Goal: Task Accomplishment & Management: Manage account settings

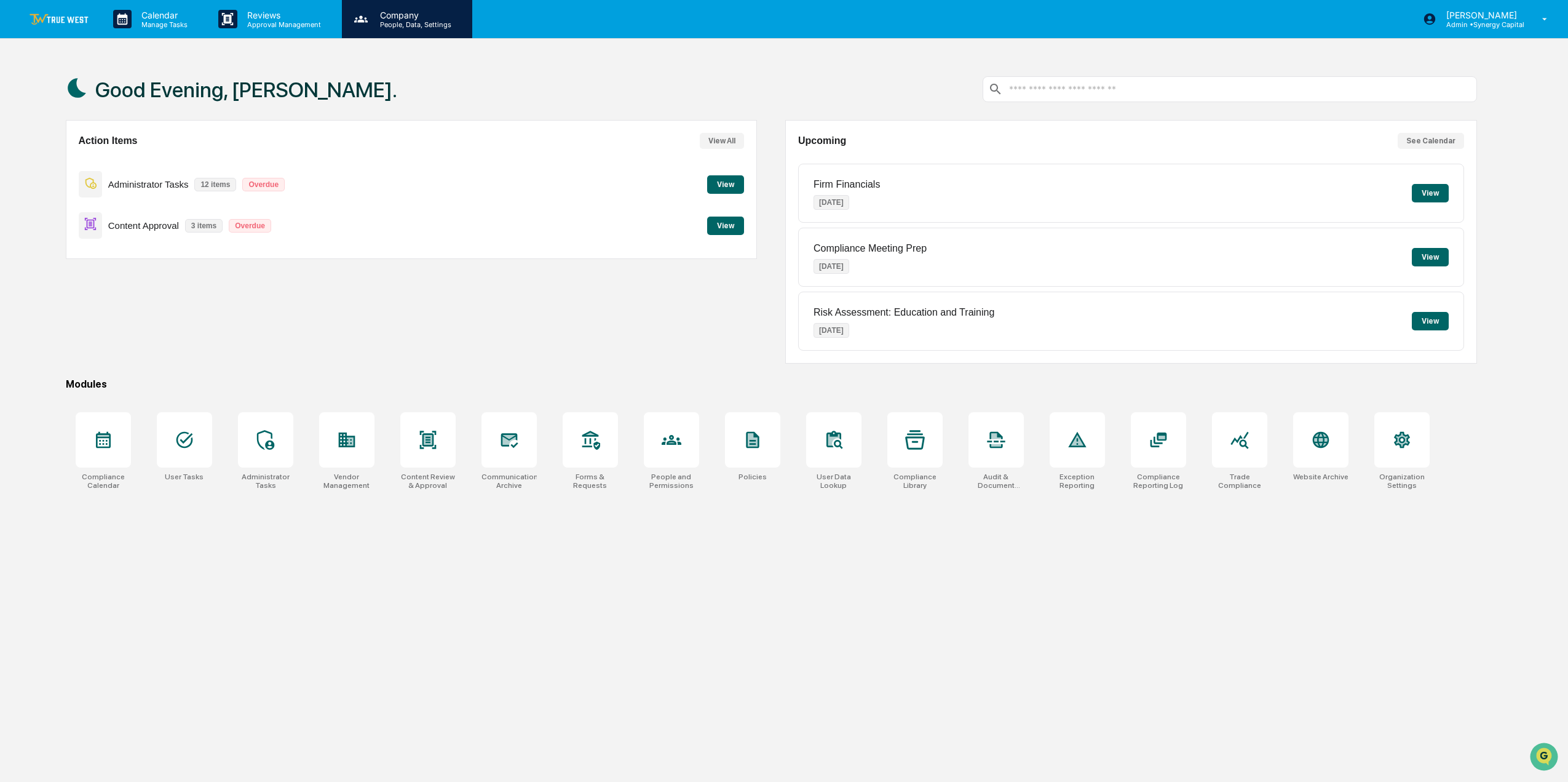
click at [421, 18] on p "Company" at bounding box center [413, 15] width 87 height 10
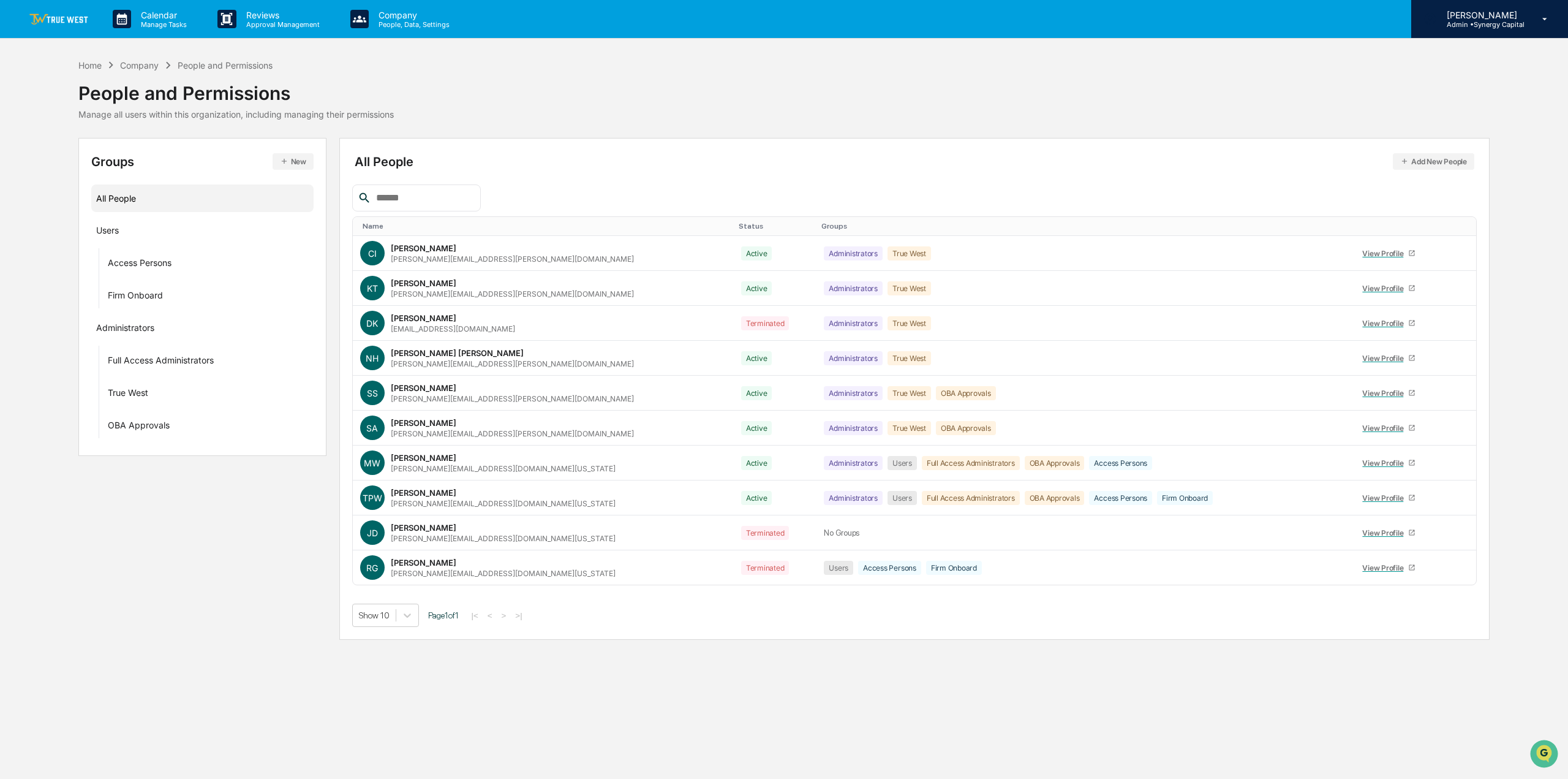
click at [1469, 24] on p "Admin • Synergy Capital" at bounding box center [1481, 24] width 87 height 9
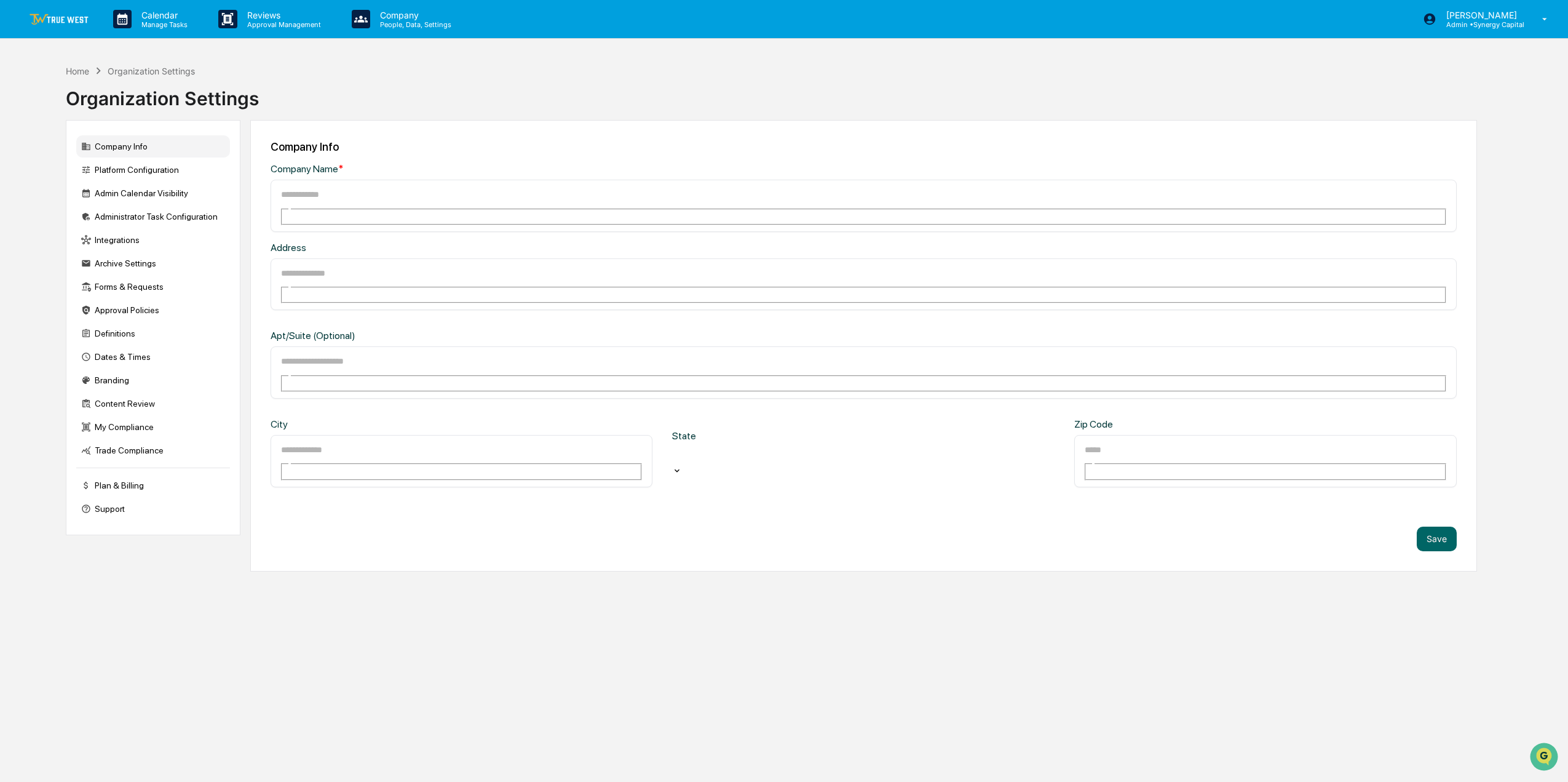
type input "**********"
type input "*****"
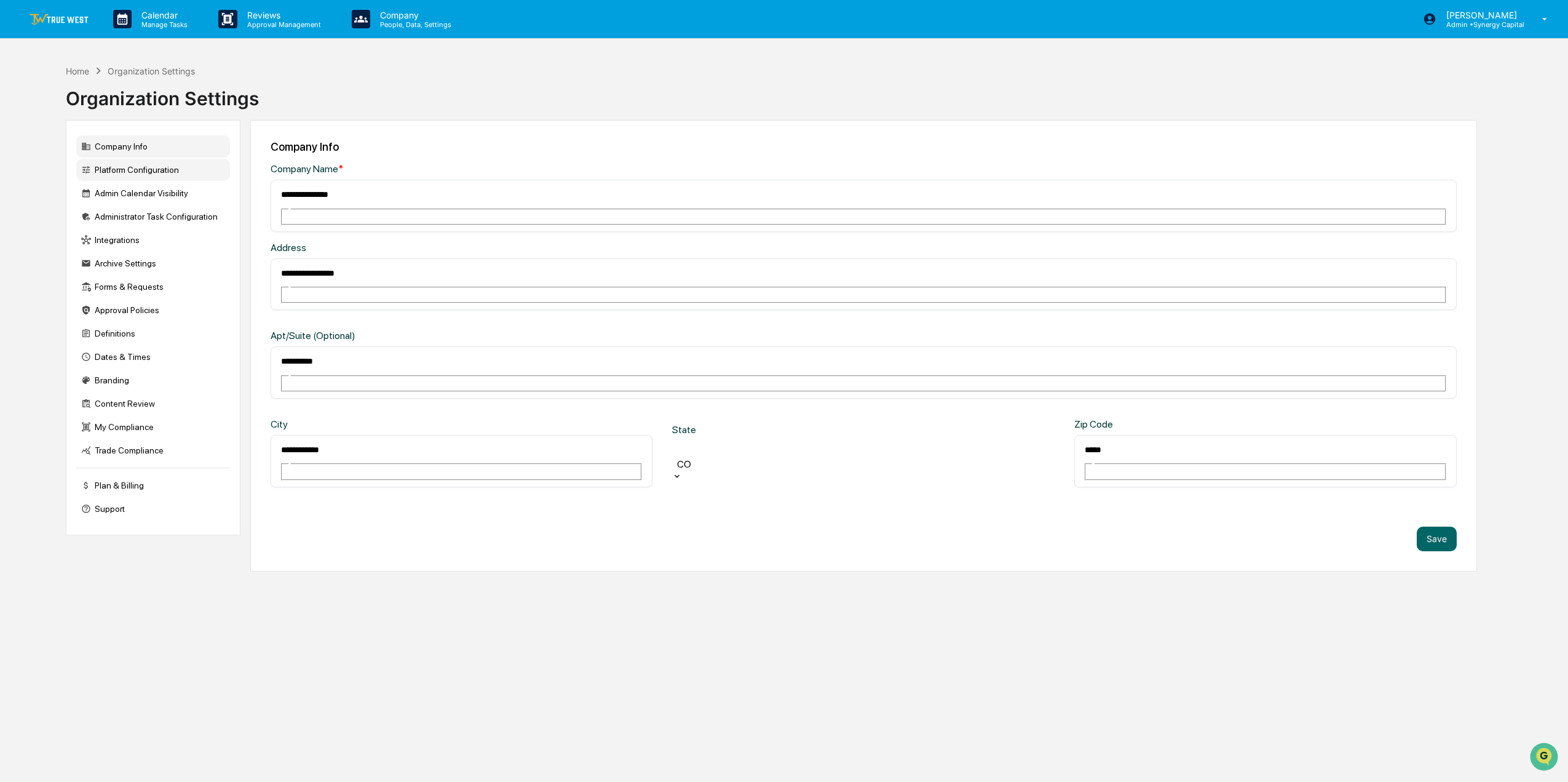
click at [154, 175] on div "Platform Configuration" at bounding box center [153, 170] width 154 height 22
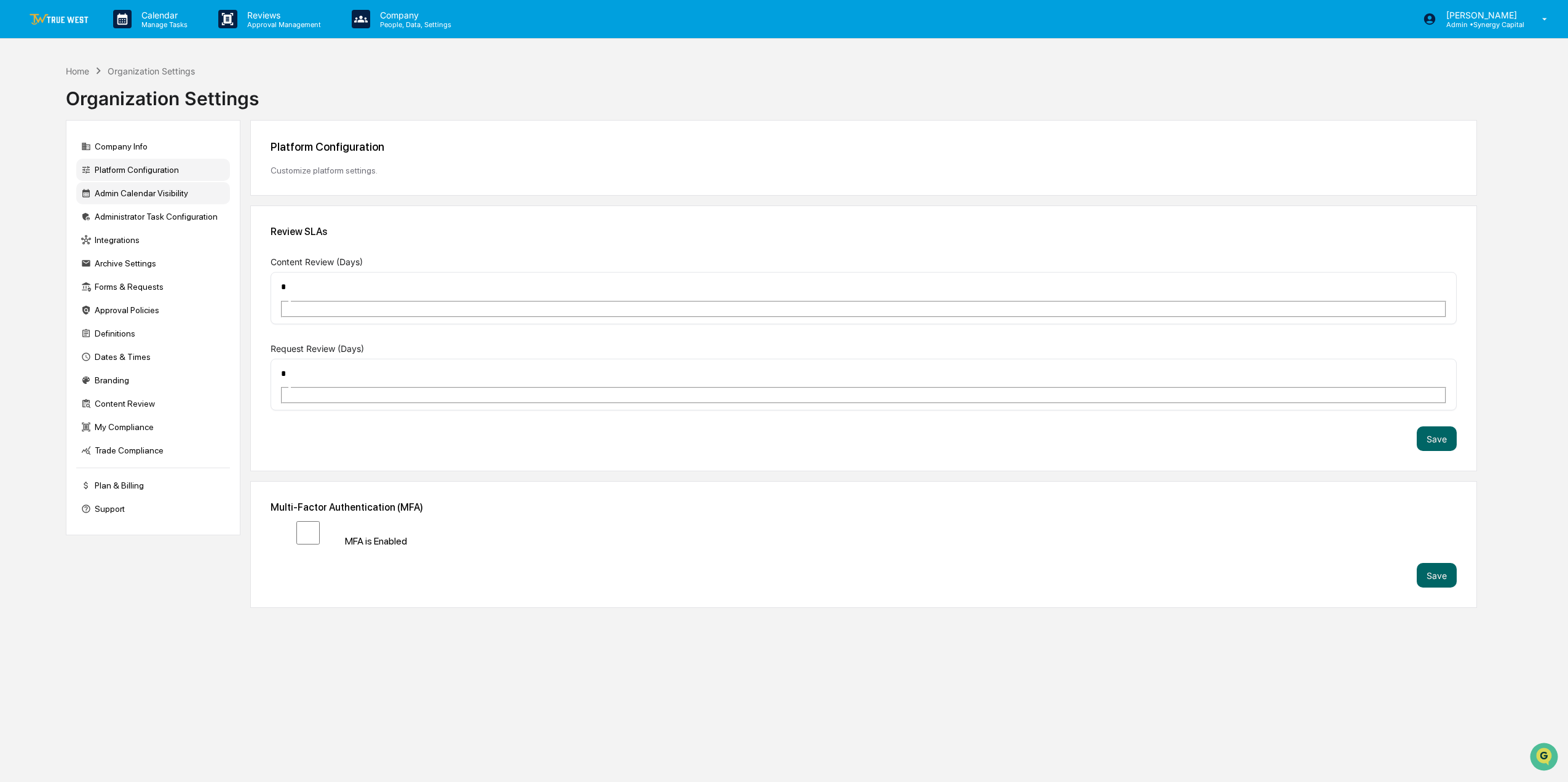
click at [157, 194] on div "Admin Calendar Visibility" at bounding box center [153, 193] width 154 height 22
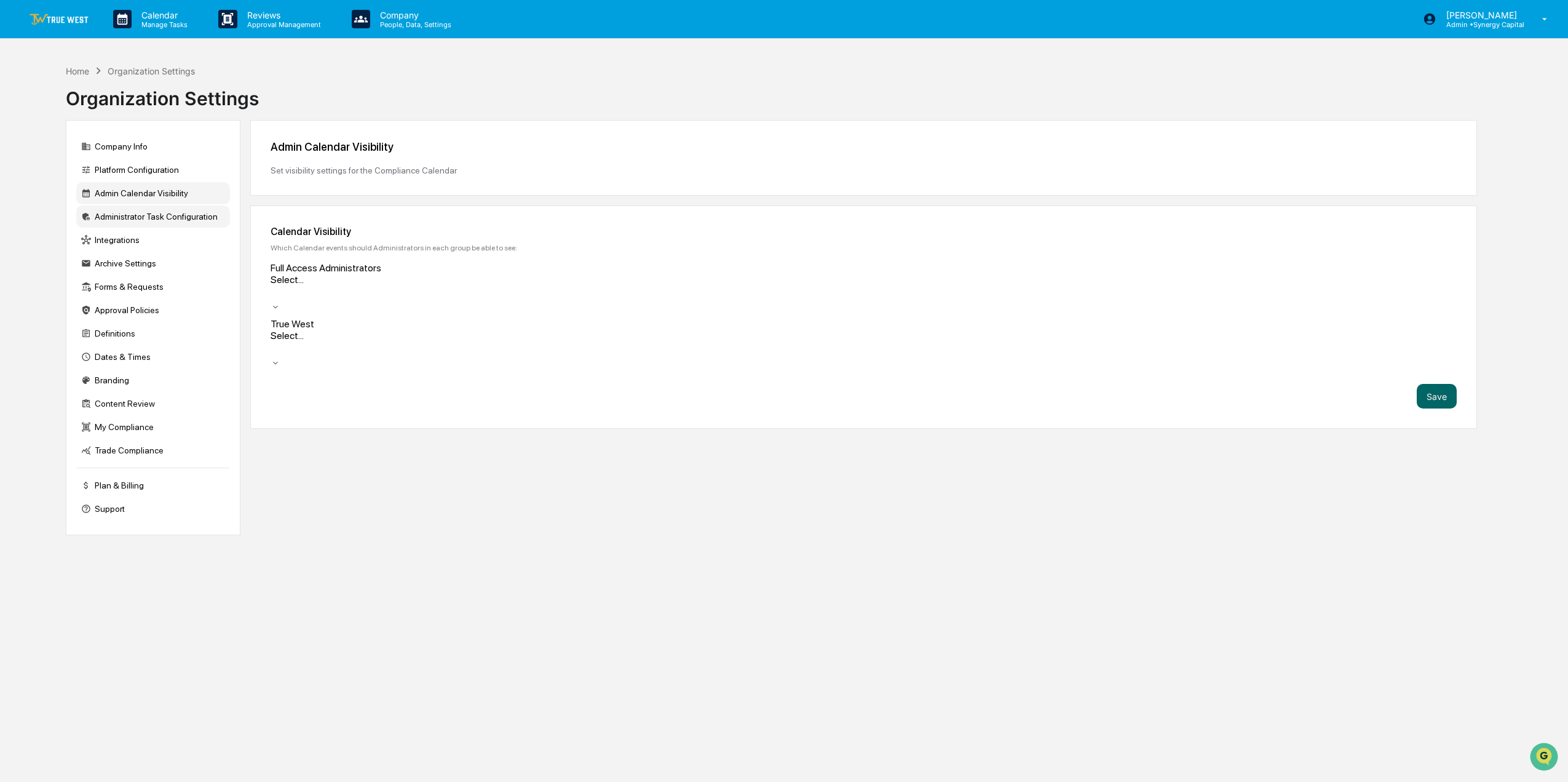
click at [156, 211] on div "Administrator Task Configuration" at bounding box center [153, 216] width 154 height 22
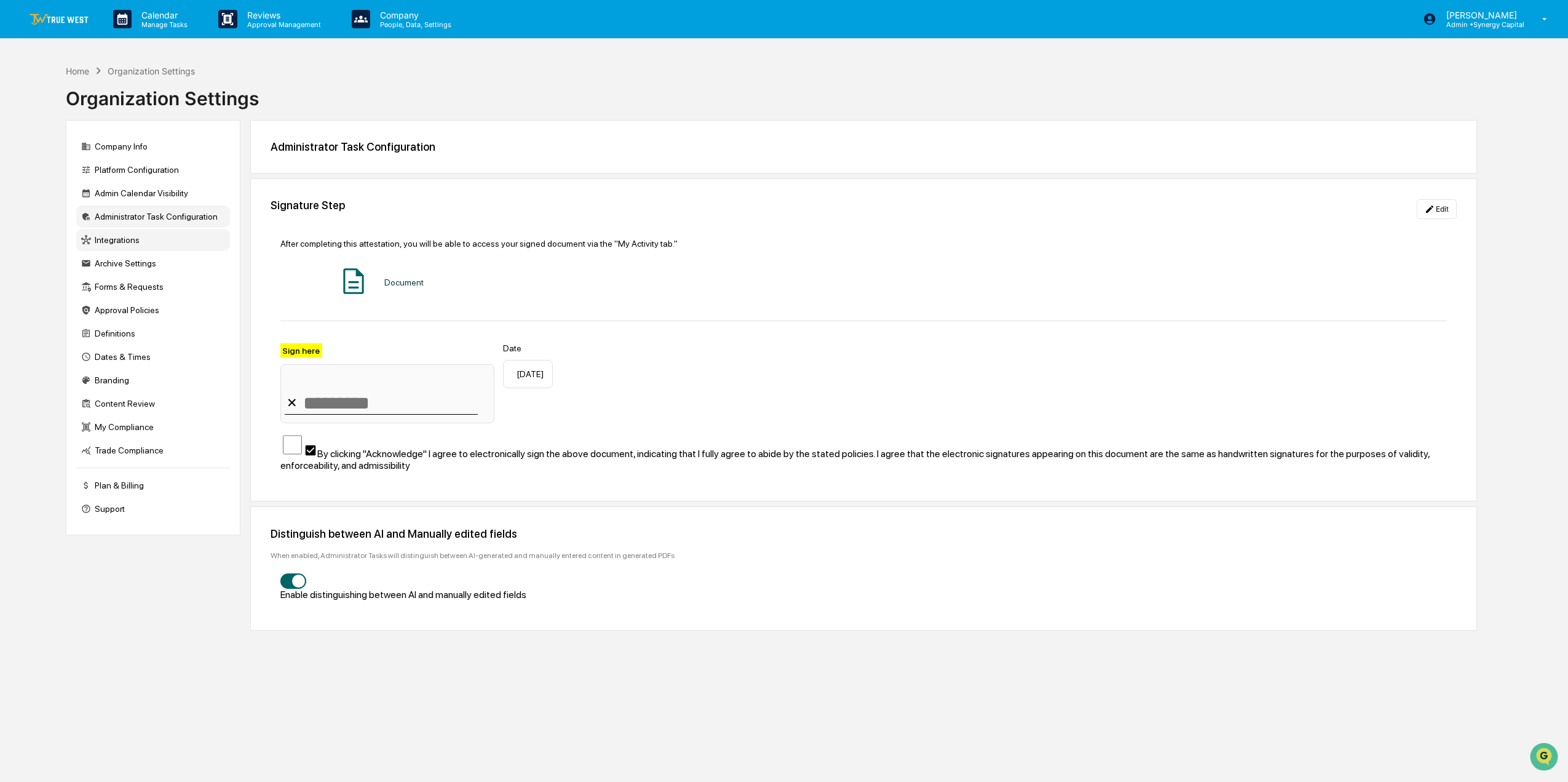
click at [151, 238] on div "Integrations" at bounding box center [153, 240] width 154 height 22
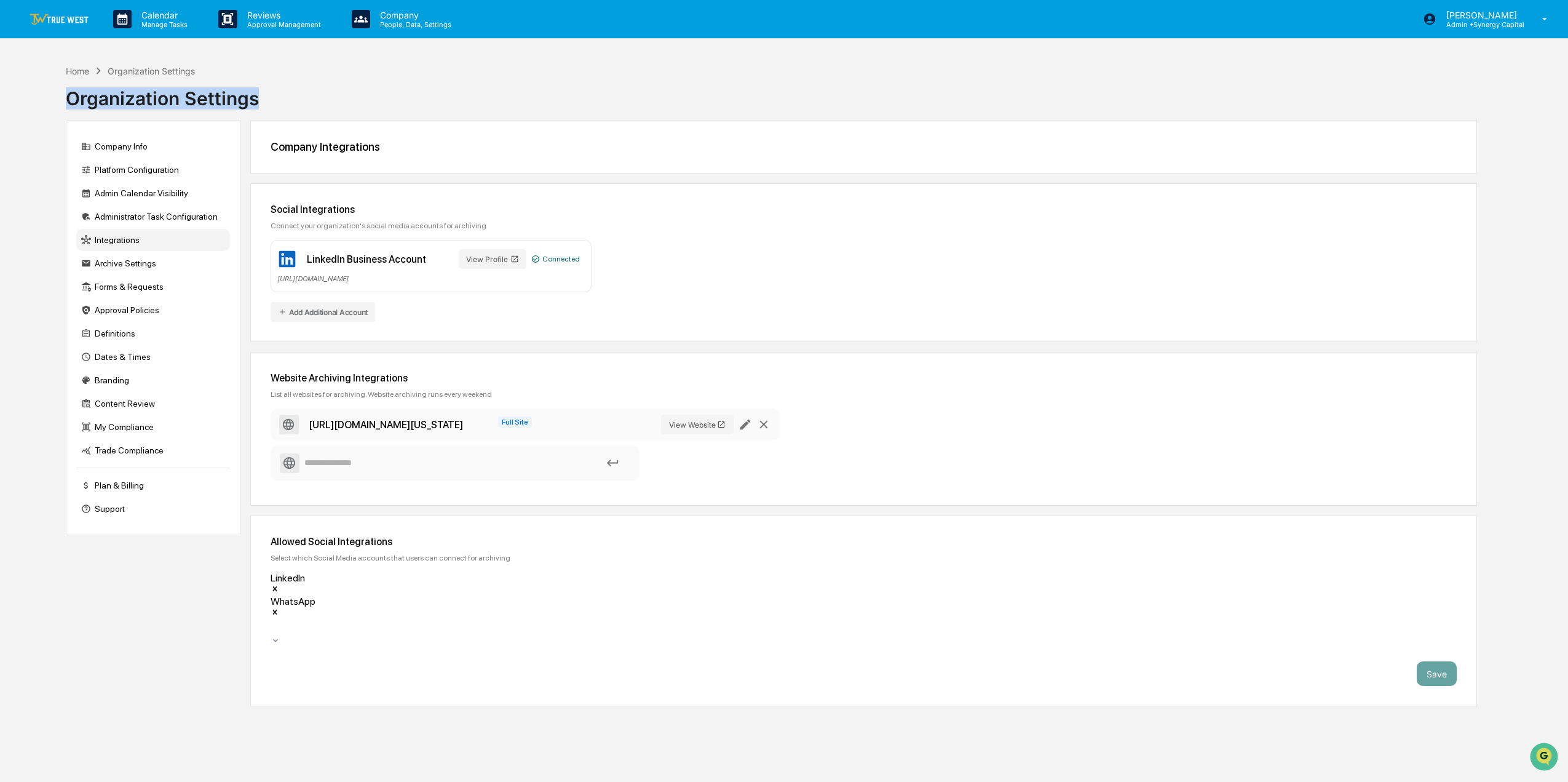
click at [666, 78] on div "Home Organization Settings Organization Settings" at bounding box center [771, 89] width 1411 height 61
click at [666, 72] on div "Home Organization Settings Organization Settings" at bounding box center [771, 89] width 1411 height 61
click at [155, 269] on div "Archive Settings" at bounding box center [153, 263] width 154 height 22
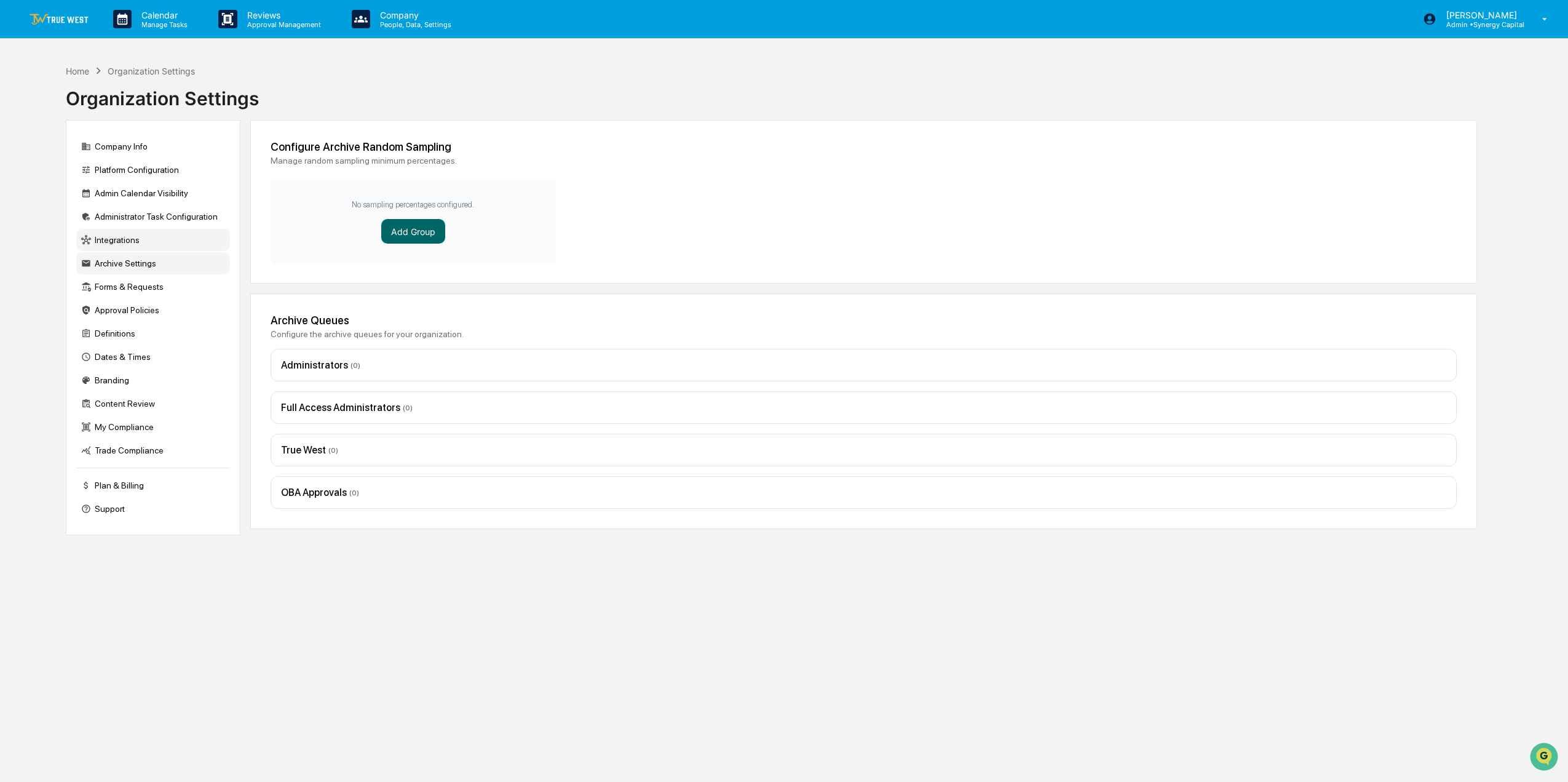
click at [148, 241] on div "Integrations" at bounding box center [153, 240] width 154 height 22
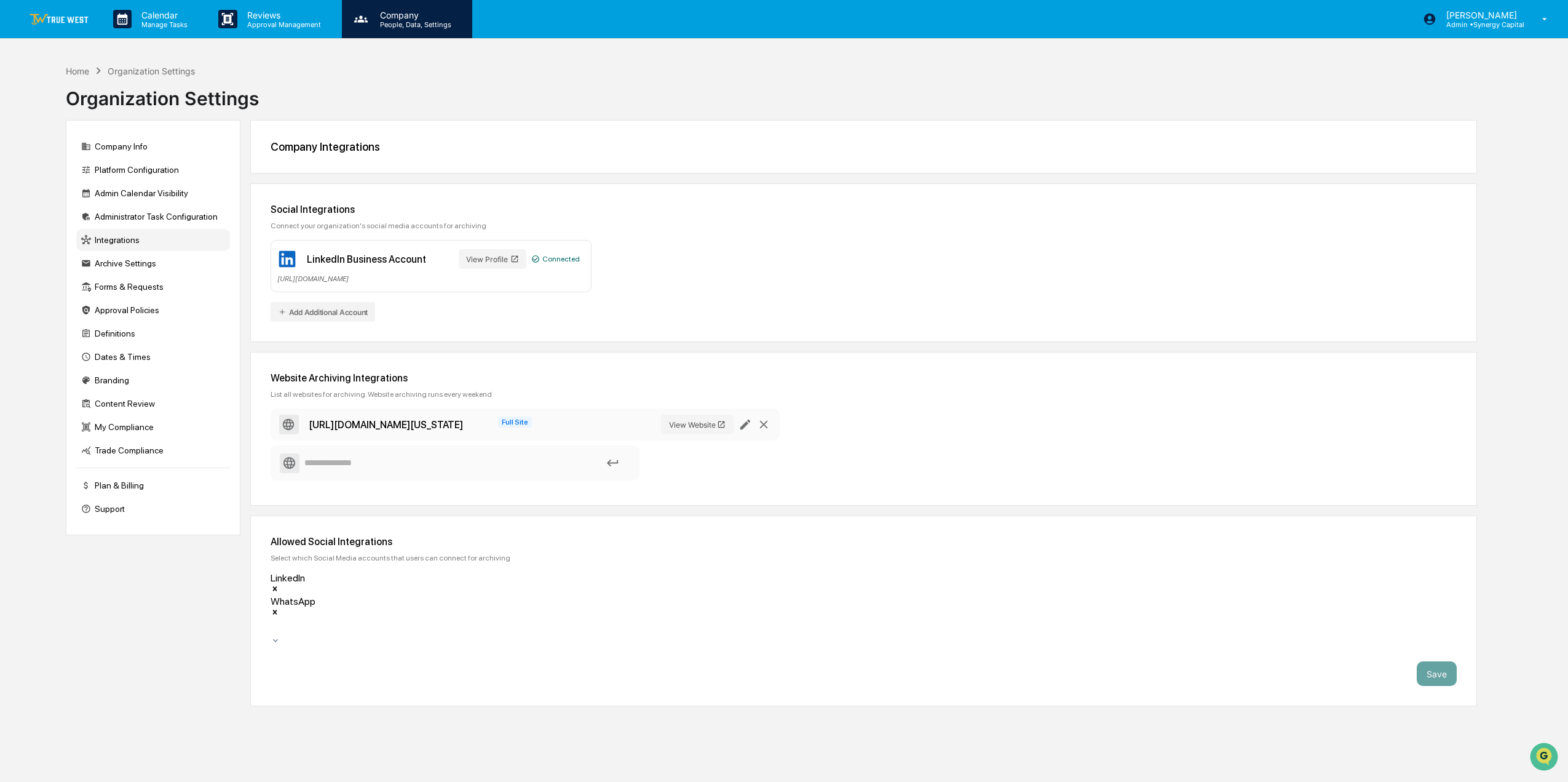
click at [426, 14] on p "Company" at bounding box center [413, 15] width 87 height 10
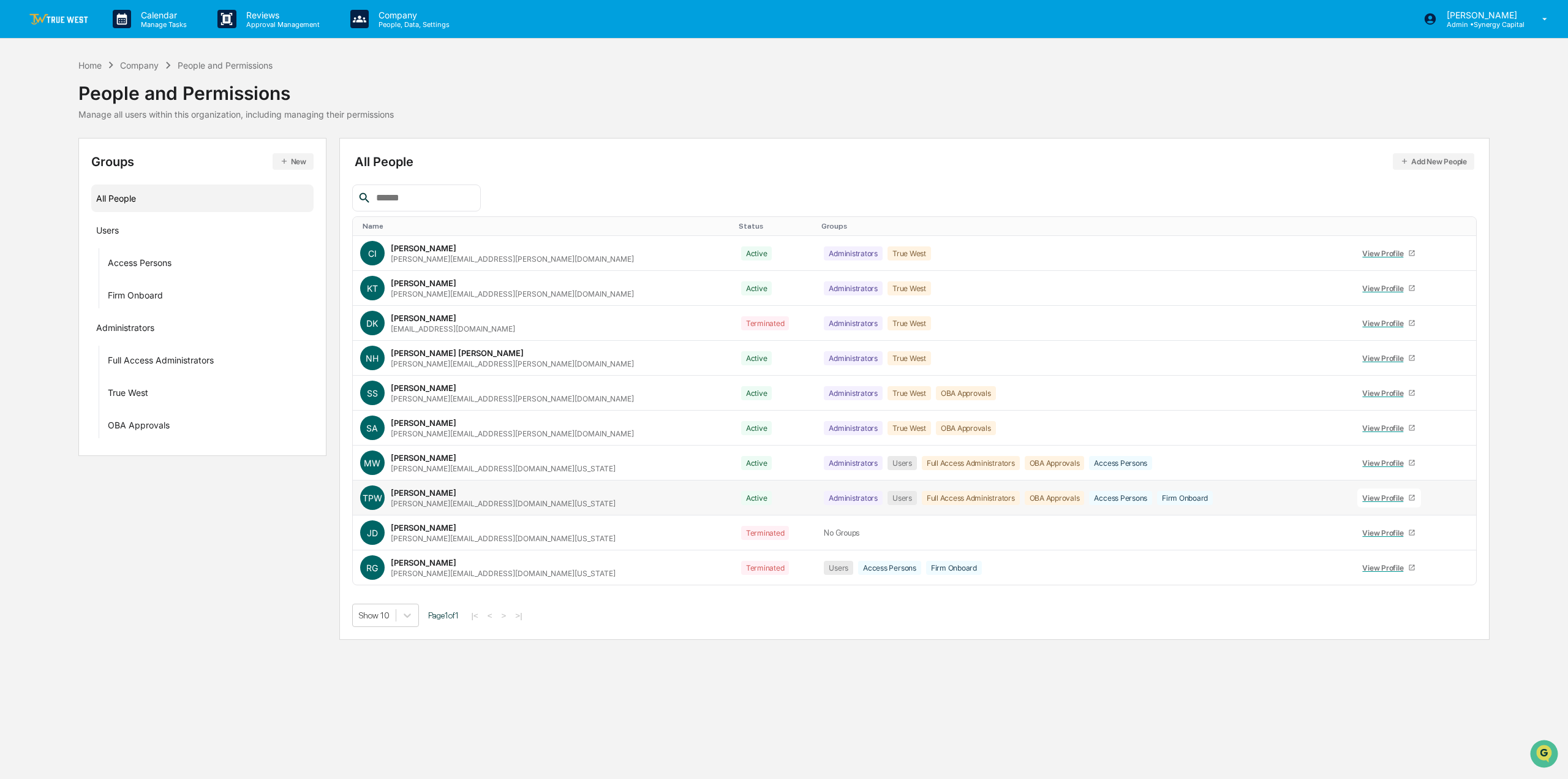
click at [538, 501] on div "TPW Tracy Powell Warne tracy@synergy-colorado.com" at bounding box center [543, 497] width 366 height 24
click at [1372, 499] on div "View Profile" at bounding box center [1385, 498] width 46 height 9
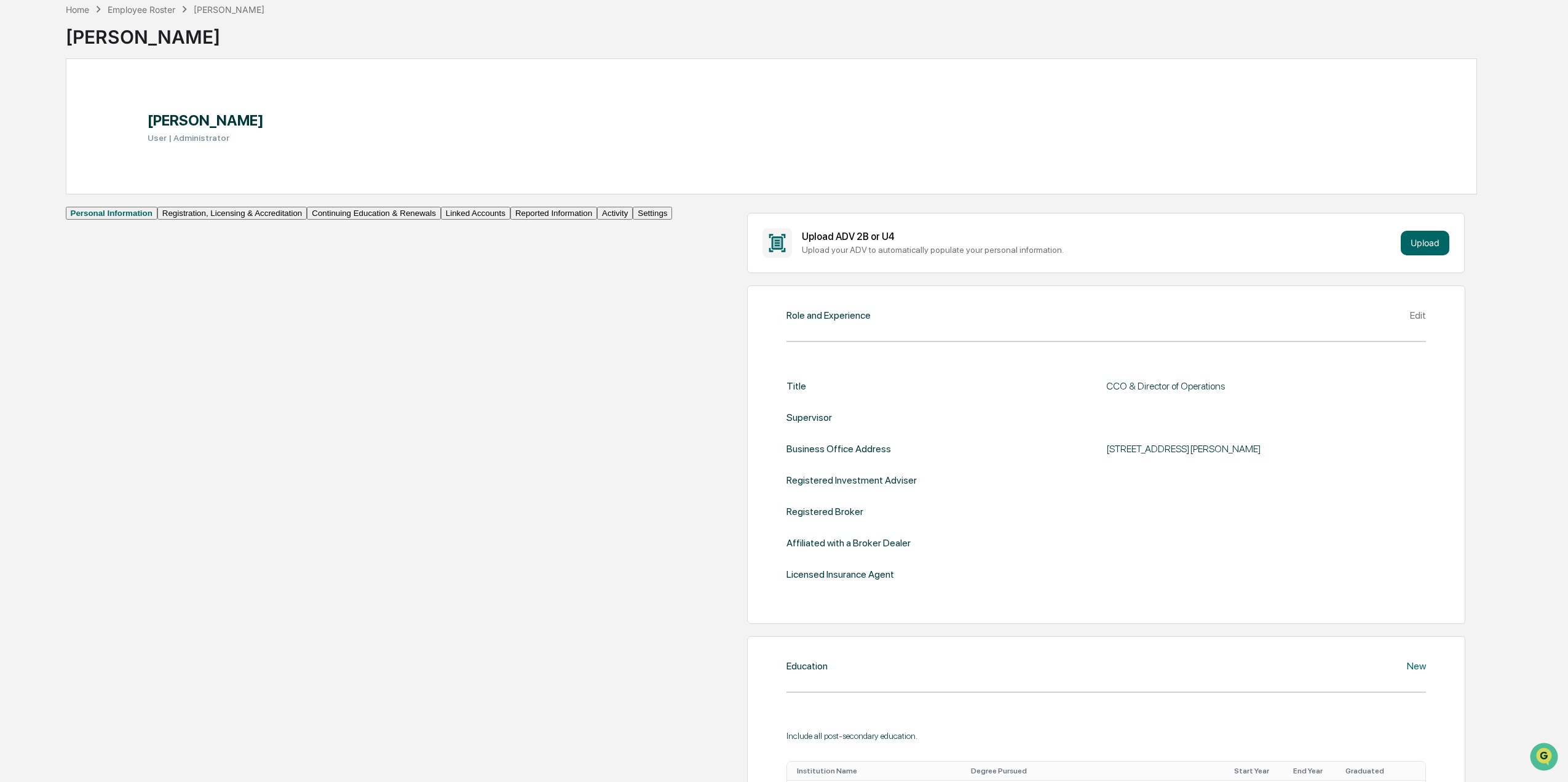
click at [441, 219] on button "Linked Accounts" at bounding box center [475, 213] width 70 height 13
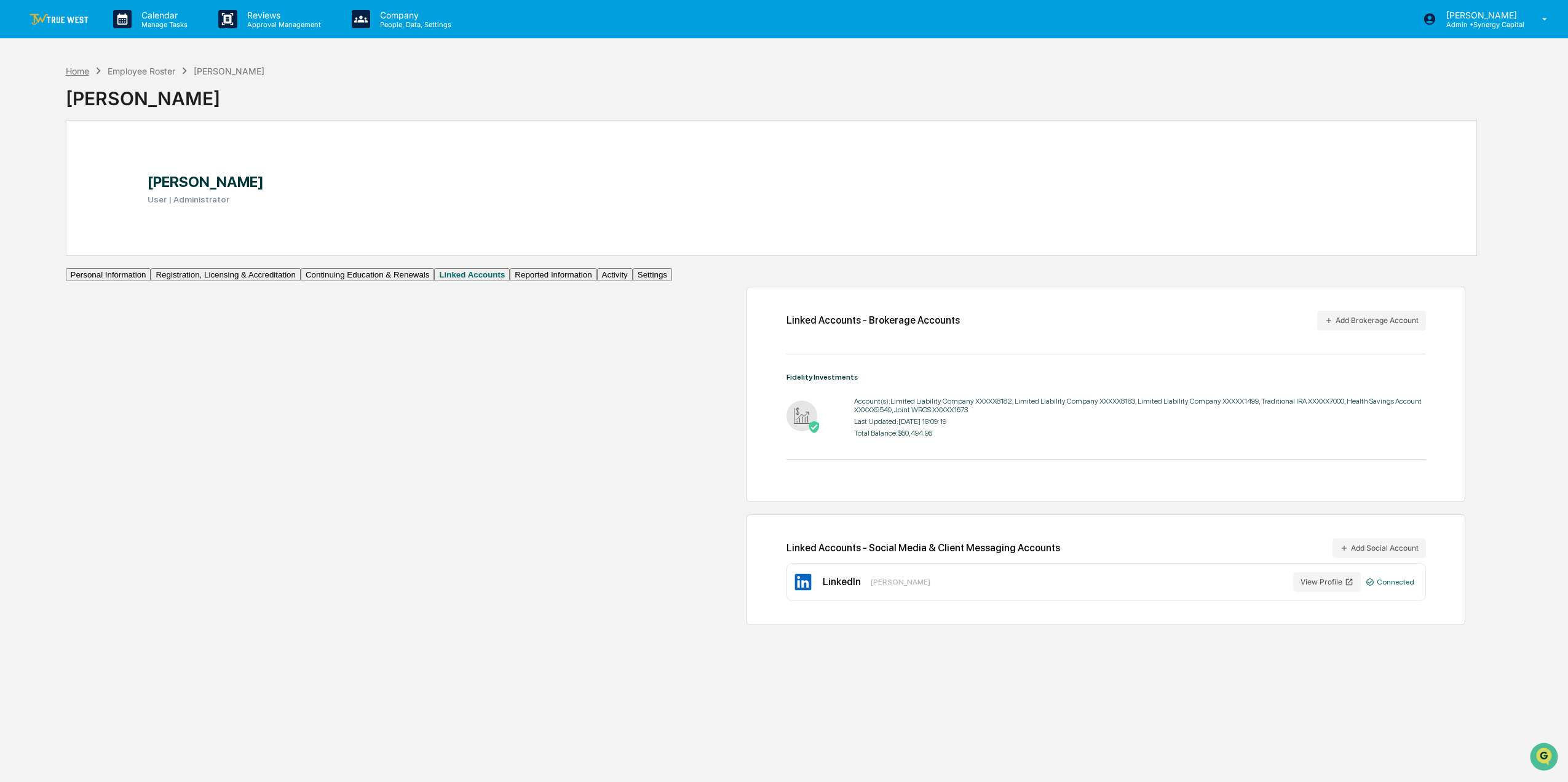
click at [80, 71] on div "Home" at bounding box center [77, 70] width 24 height 10
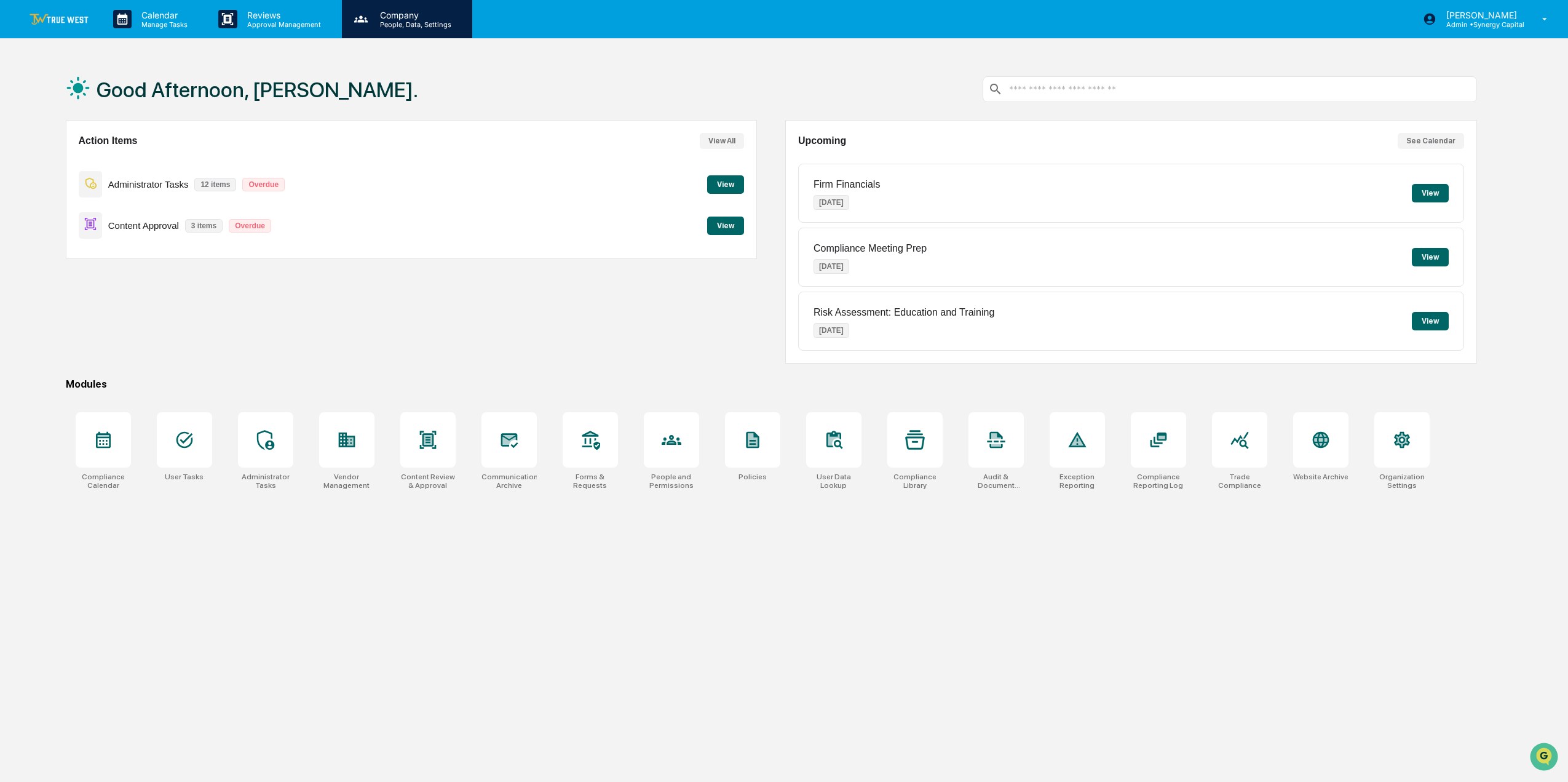
click at [386, 16] on p "Company" at bounding box center [413, 15] width 87 height 10
click at [1464, 18] on p "[PERSON_NAME]" at bounding box center [1480, 15] width 88 height 10
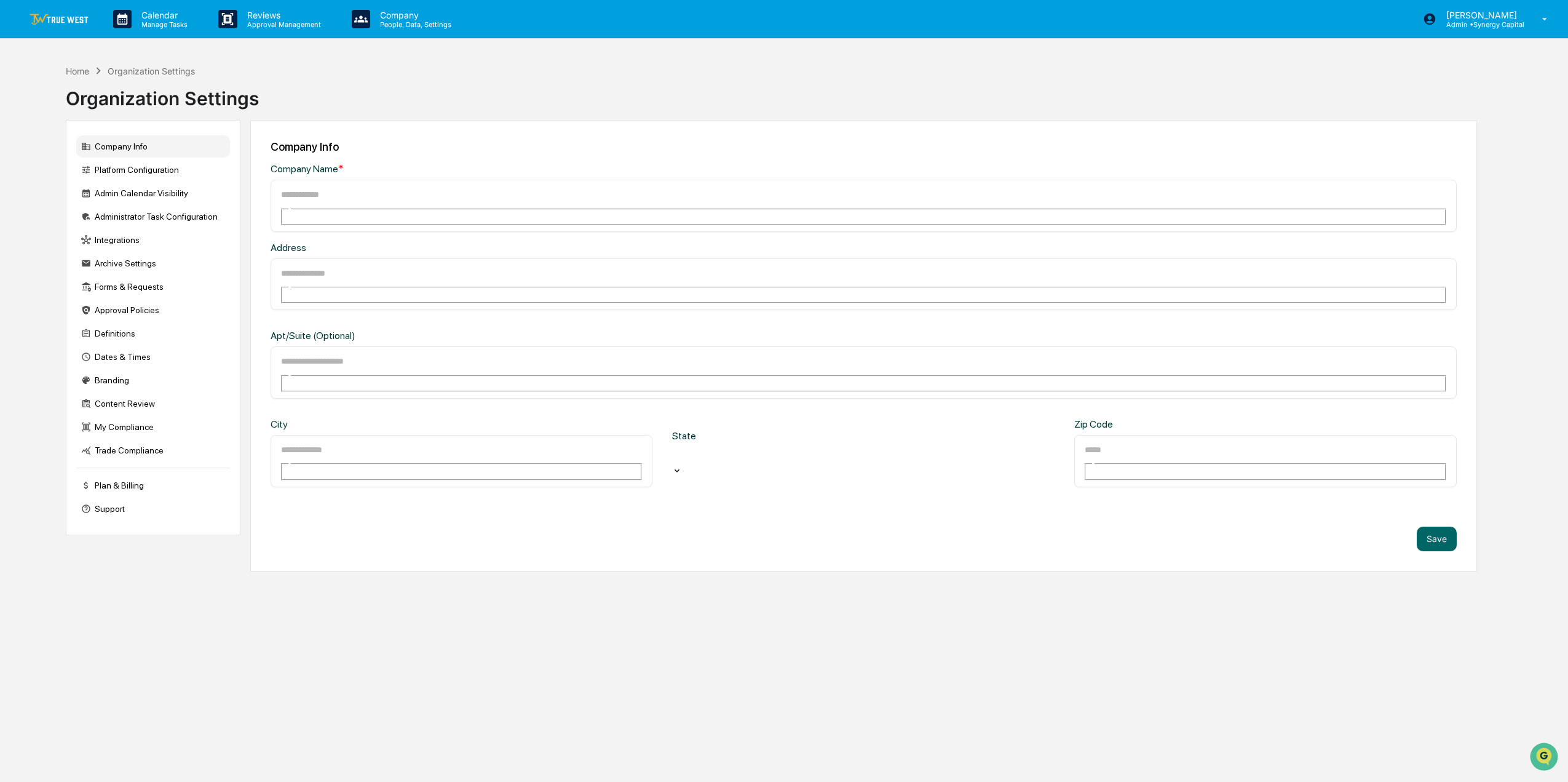
type input "**********"
type input "*****"
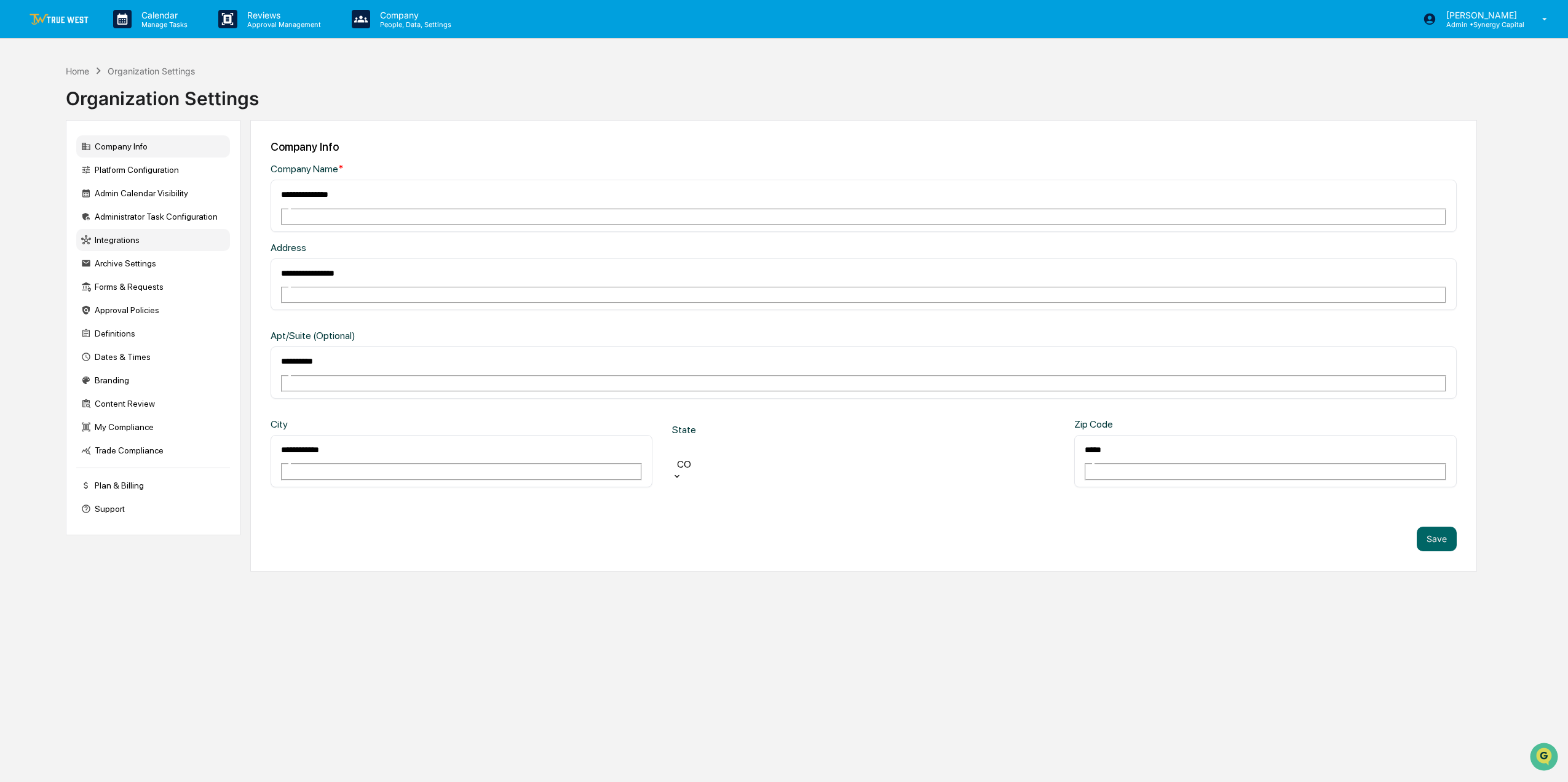
click at [148, 234] on div "Integrations" at bounding box center [153, 240] width 154 height 22
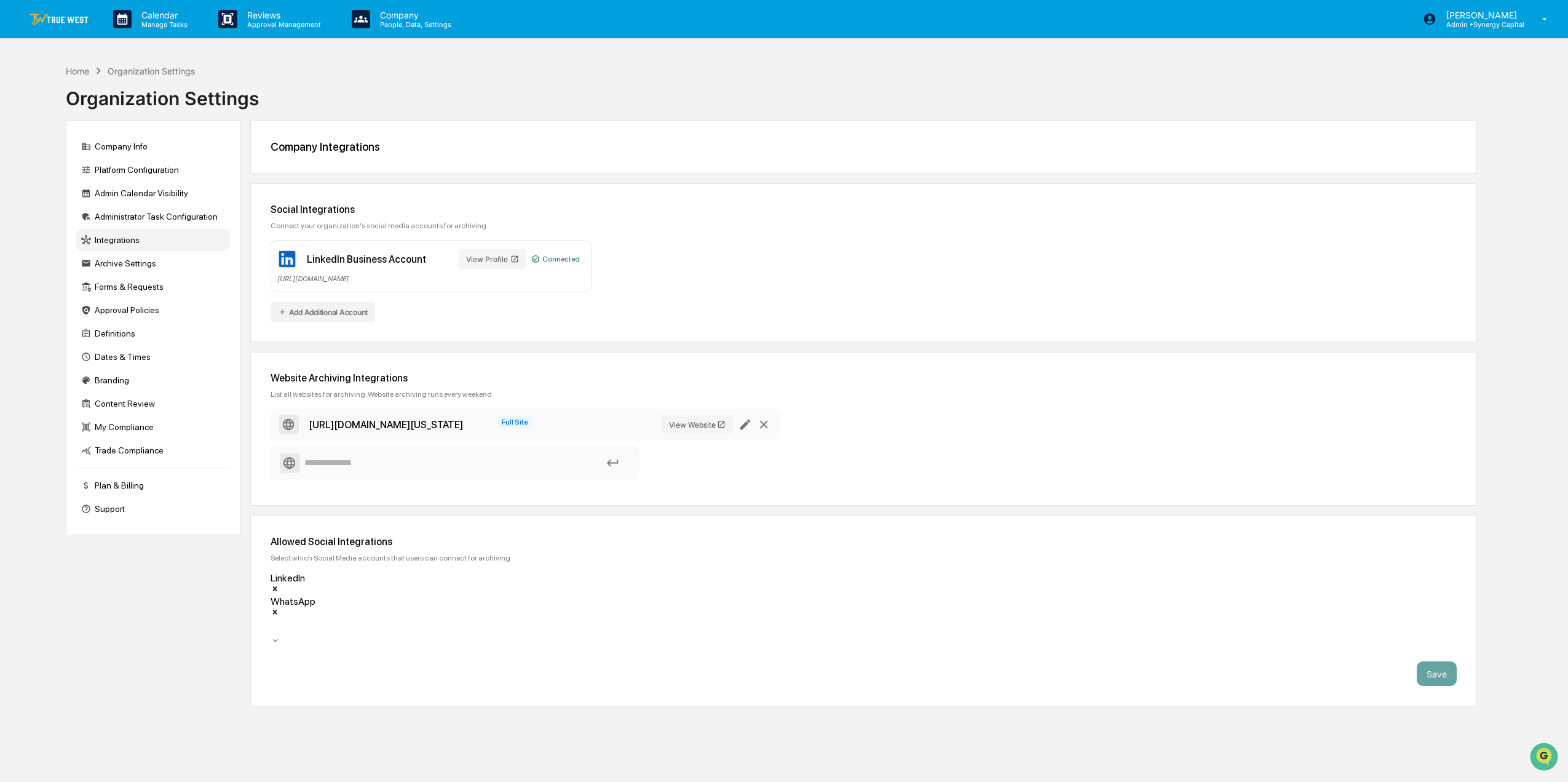
click at [45, 13] on link at bounding box center [66, 19] width 74 height 38
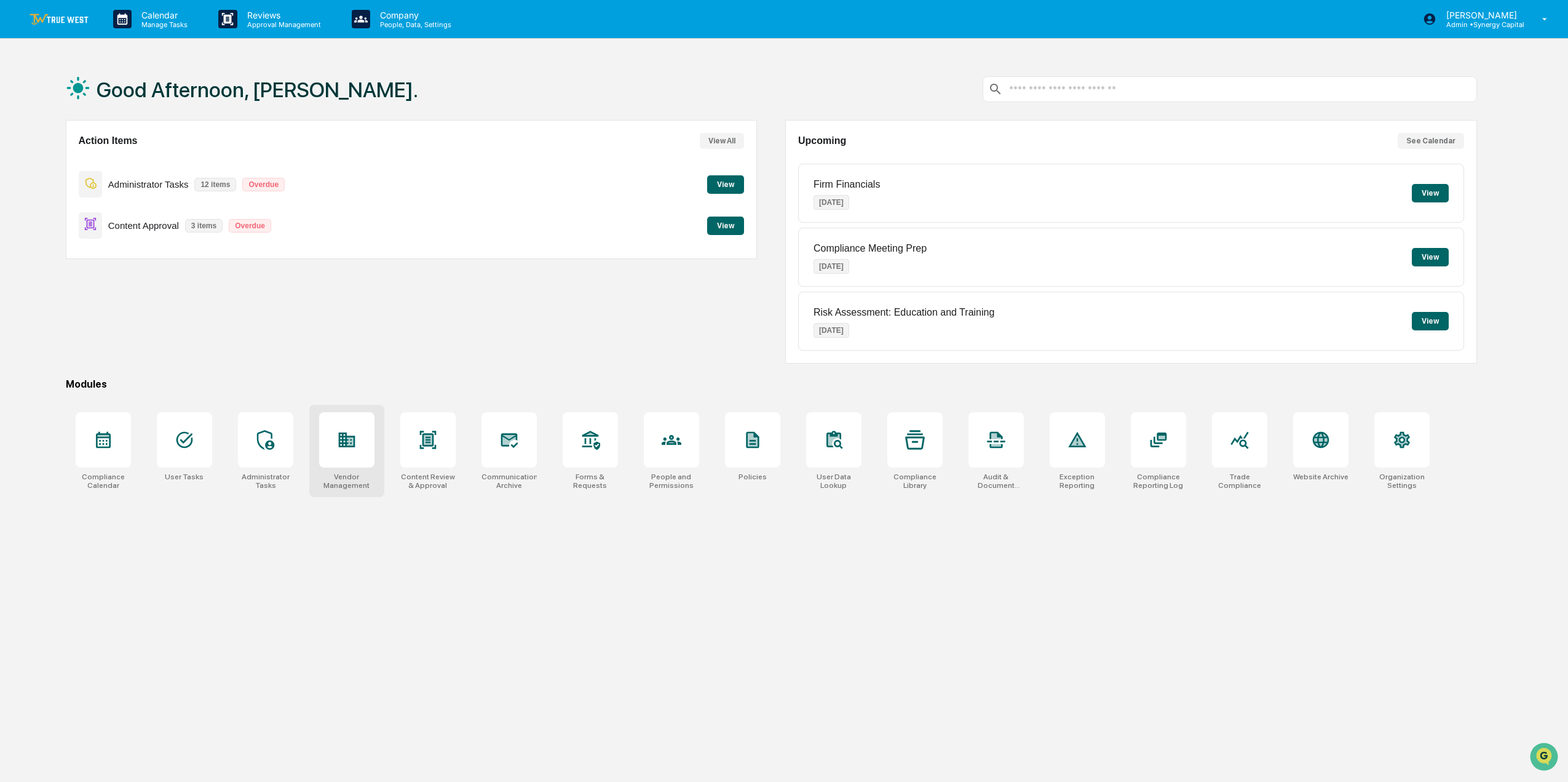
click at [347, 432] on icon at bounding box center [346, 440] width 20 height 20
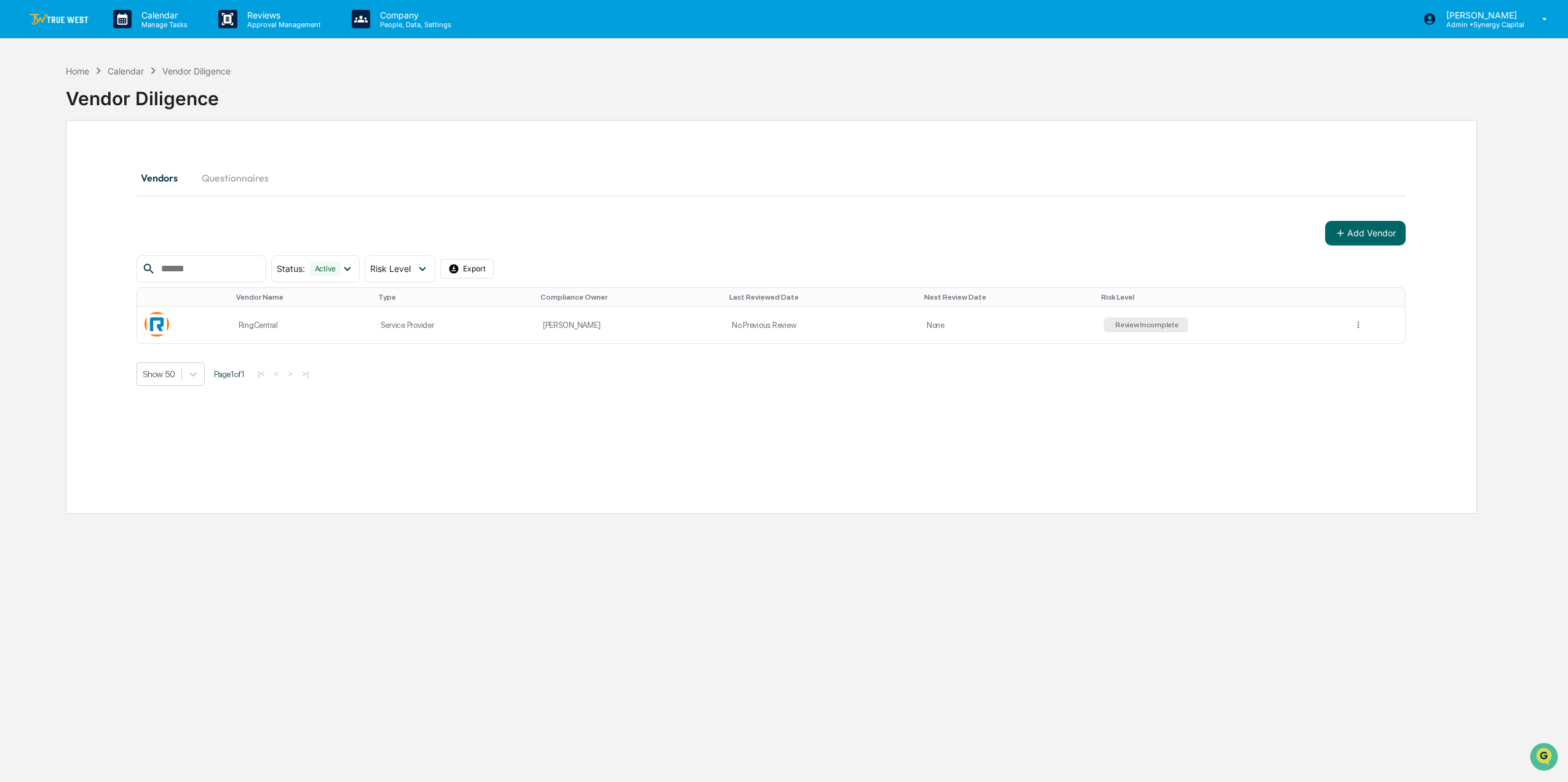
click at [618, 86] on div "Vendor Diligence" at bounding box center [771, 93] width 1411 height 32
click at [1464, 24] on p "Admin • Synergy Capital" at bounding box center [1480, 24] width 88 height 9
click at [1459, 58] on li "User settings" at bounding box center [1478, 55] width 172 height 23
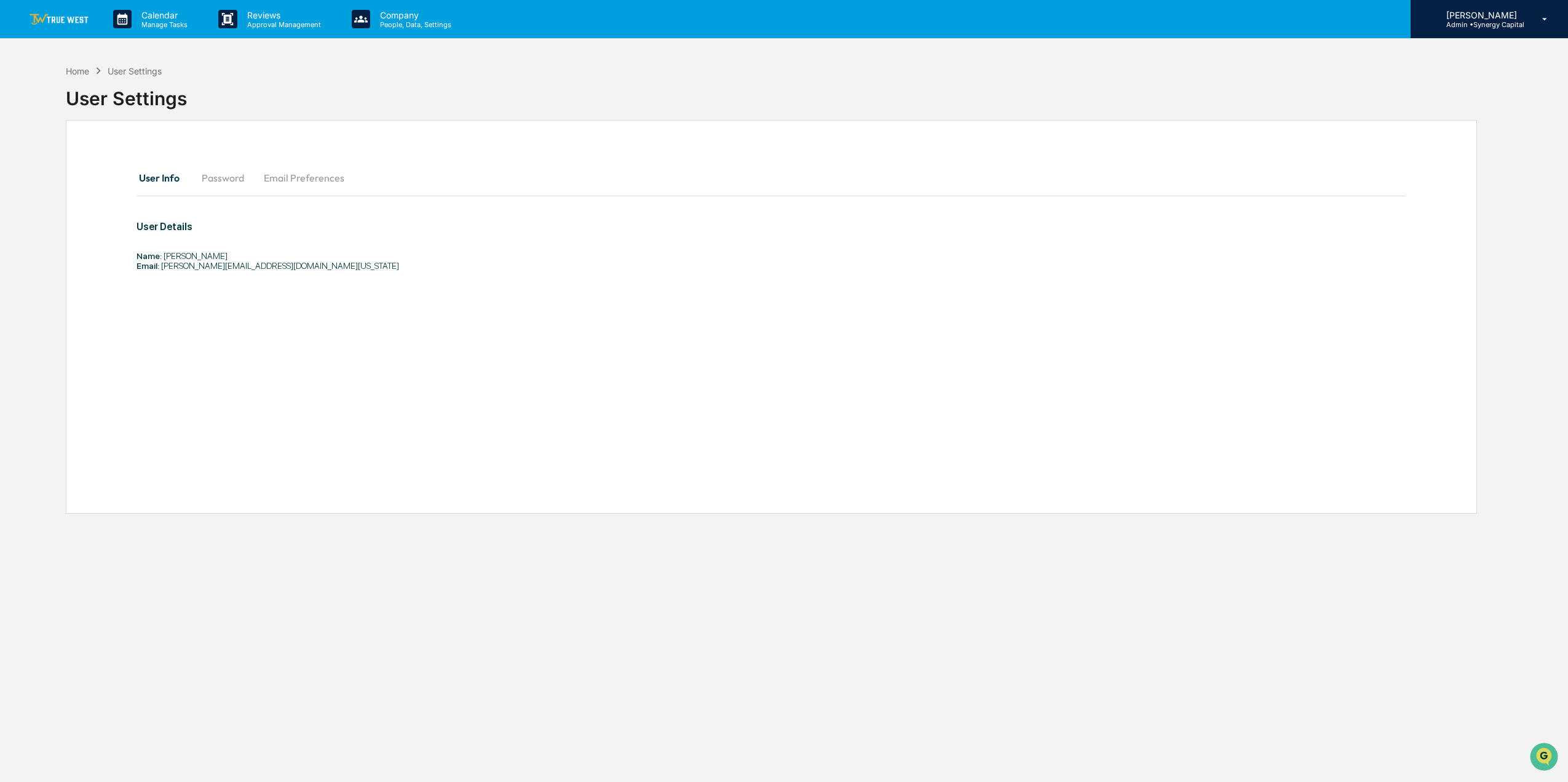
click at [1463, 18] on p "[PERSON_NAME]" at bounding box center [1480, 15] width 88 height 10
click at [1427, 75] on li "Organization Settings" at bounding box center [1478, 77] width 172 height 23
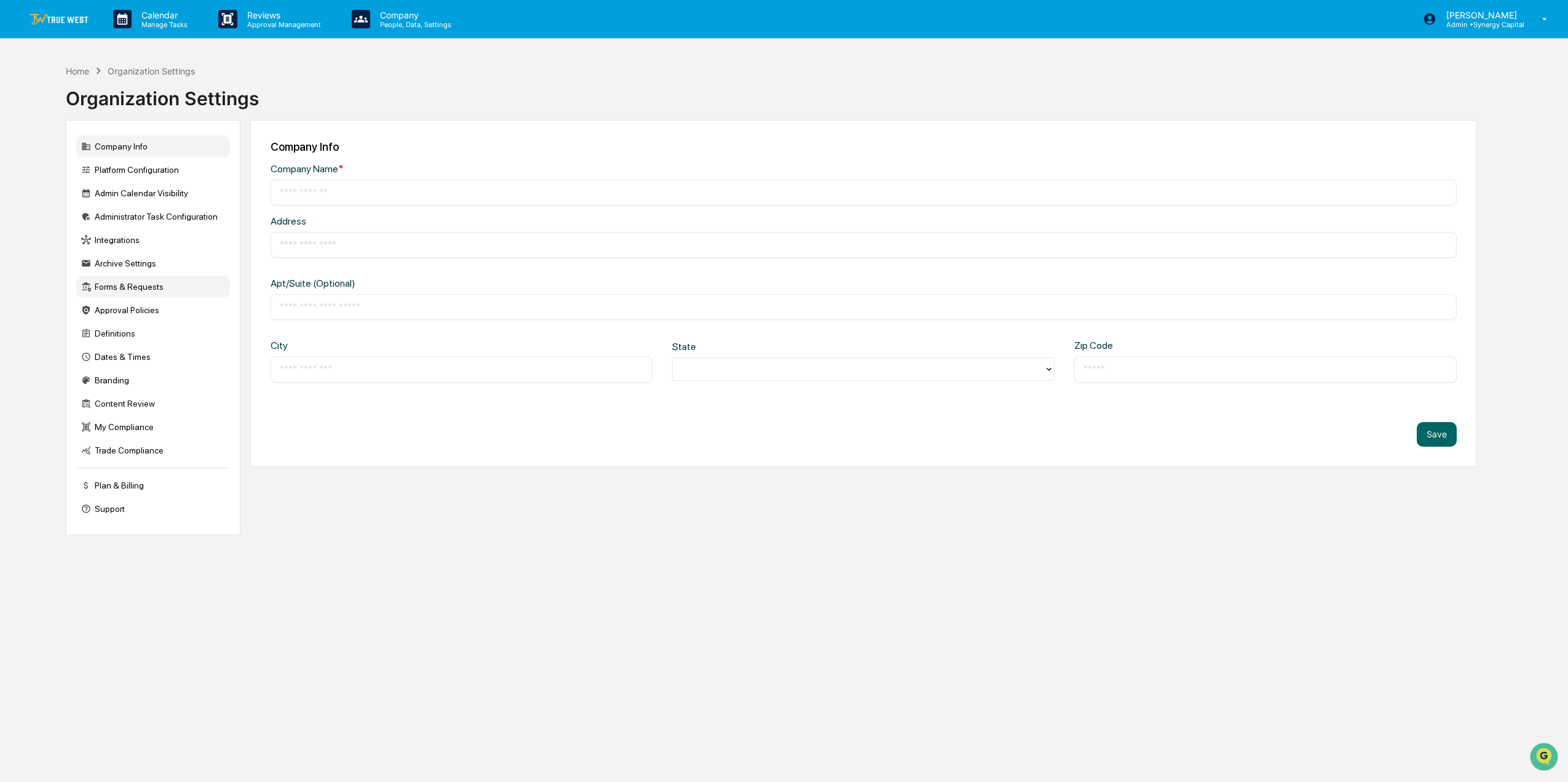
type input "**********"
type input "*****"
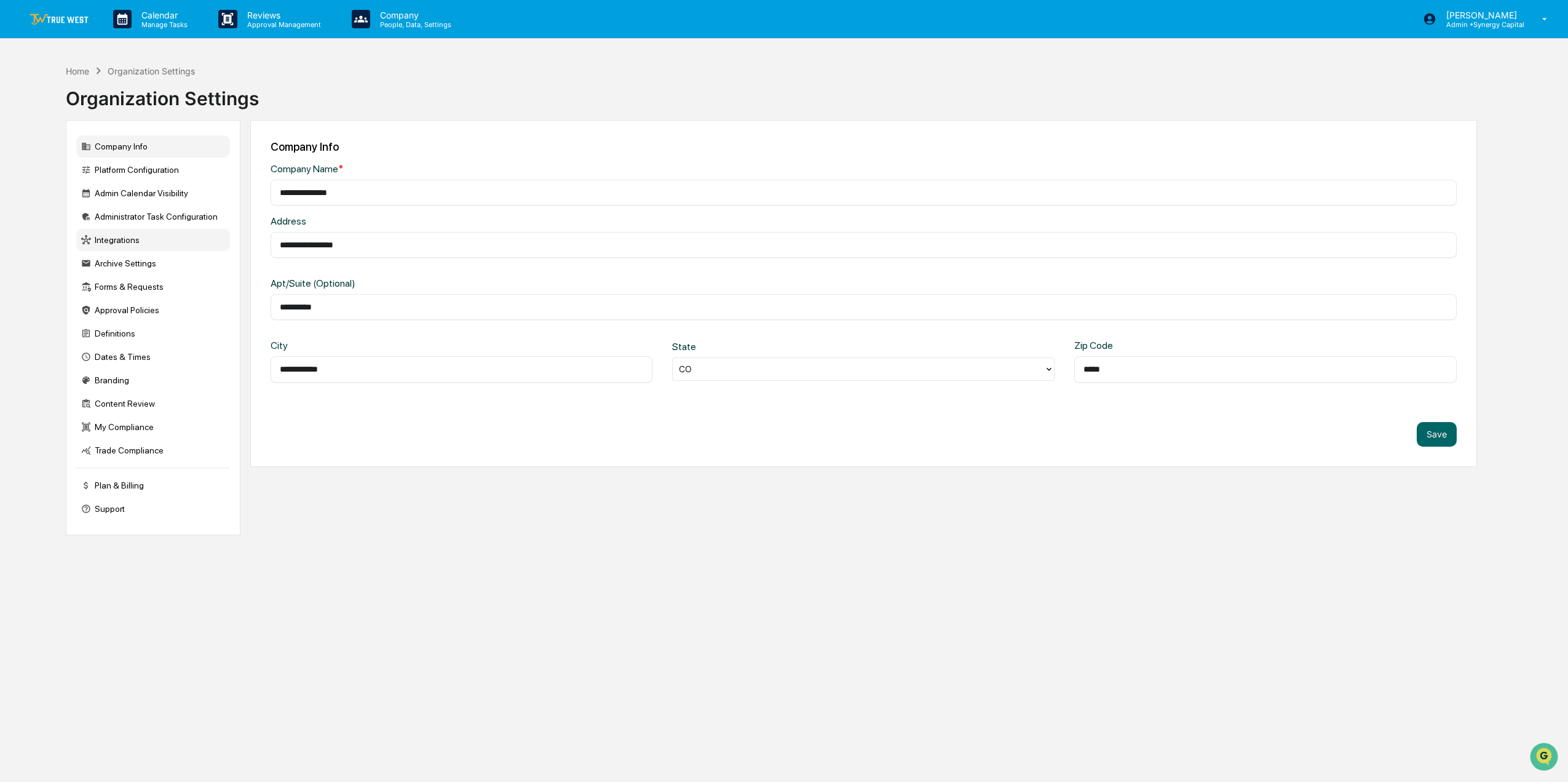
click at [125, 240] on div "Integrations" at bounding box center [153, 240] width 154 height 22
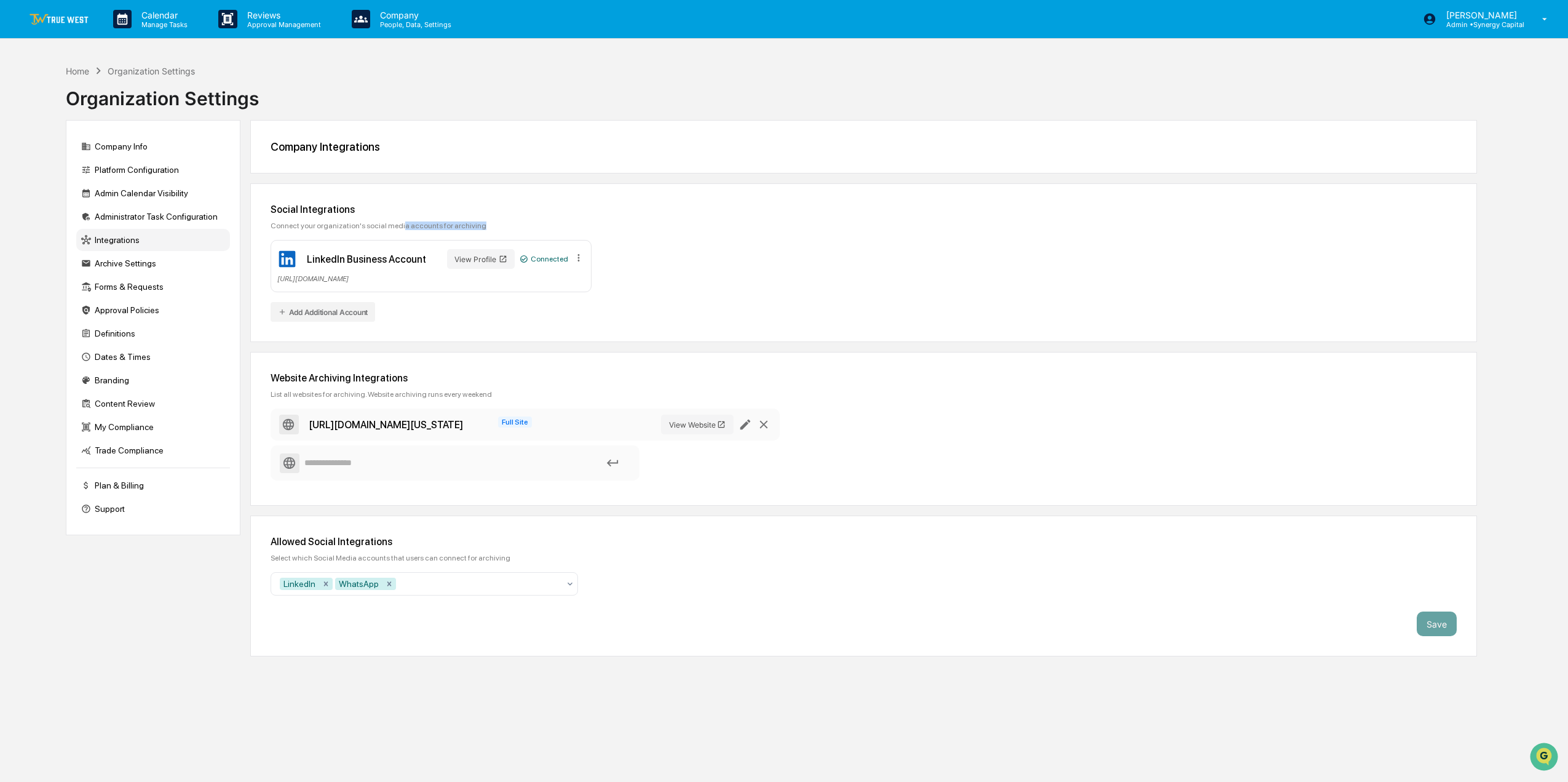
drag, startPoint x: 391, startPoint y: 230, endPoint x: 482, endPoint y: 226, distance: 91.1
click at [482, 226] on div "Connect your organization's social media accounts for archiving" at bounding box center [863, 226] width 1186 height 9
click at [583, 220] on div "Social Integrations Connect your organization's social media accounts for archi…" at bounding box center [863, 262] width 1226 height 159
click at [414, 223] on div "Connect your organization's social media accounts for archiving" at bounding box center [863, 226] width 1186 height 9
click at [372, 226] on div "Connect your organization's social media accounts for archiving" at bounding box center [863, 226] width 1186 height 9
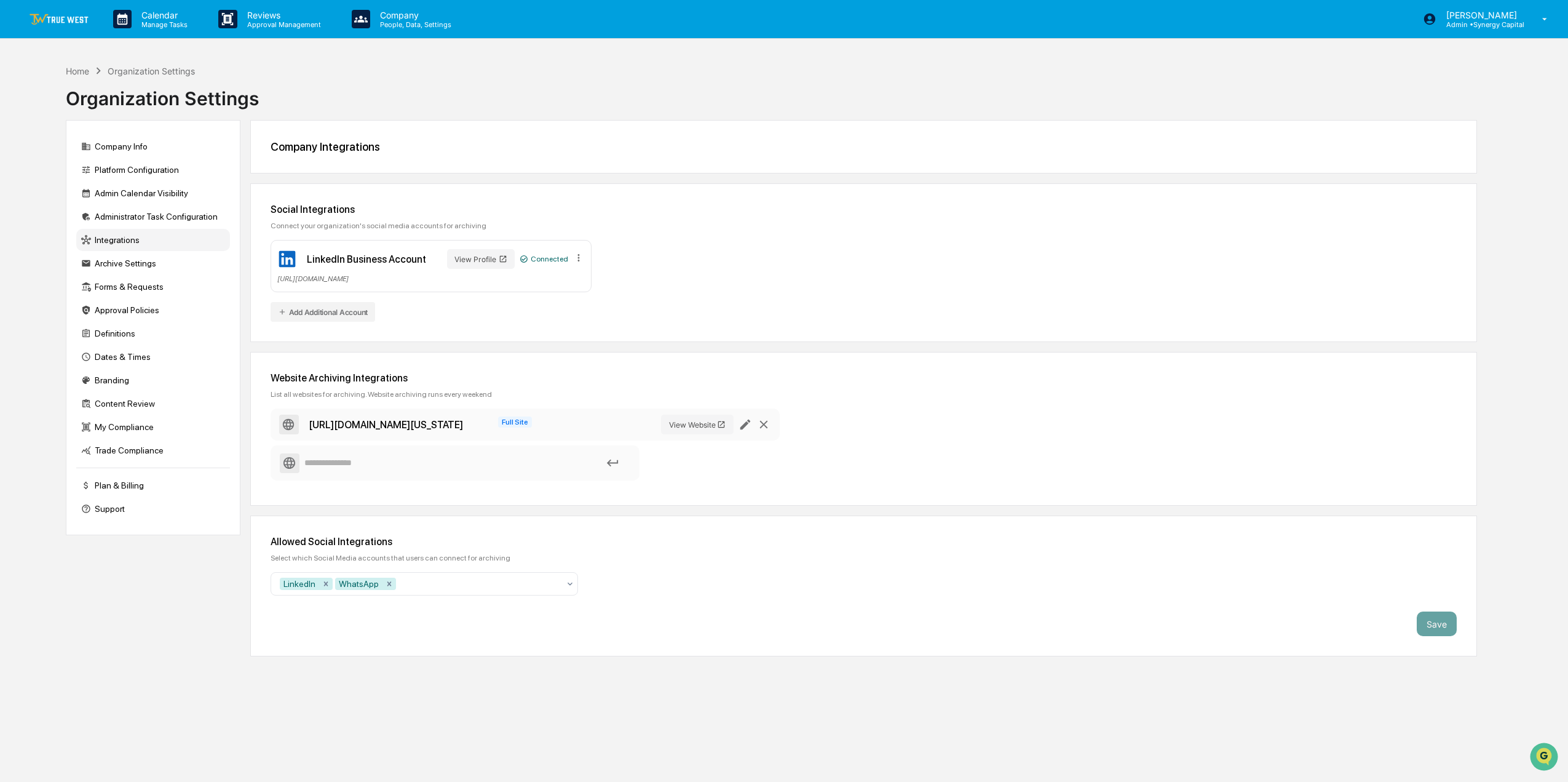
click at [74, 14] on img at bounding box center [59, 19] width 59 height 11
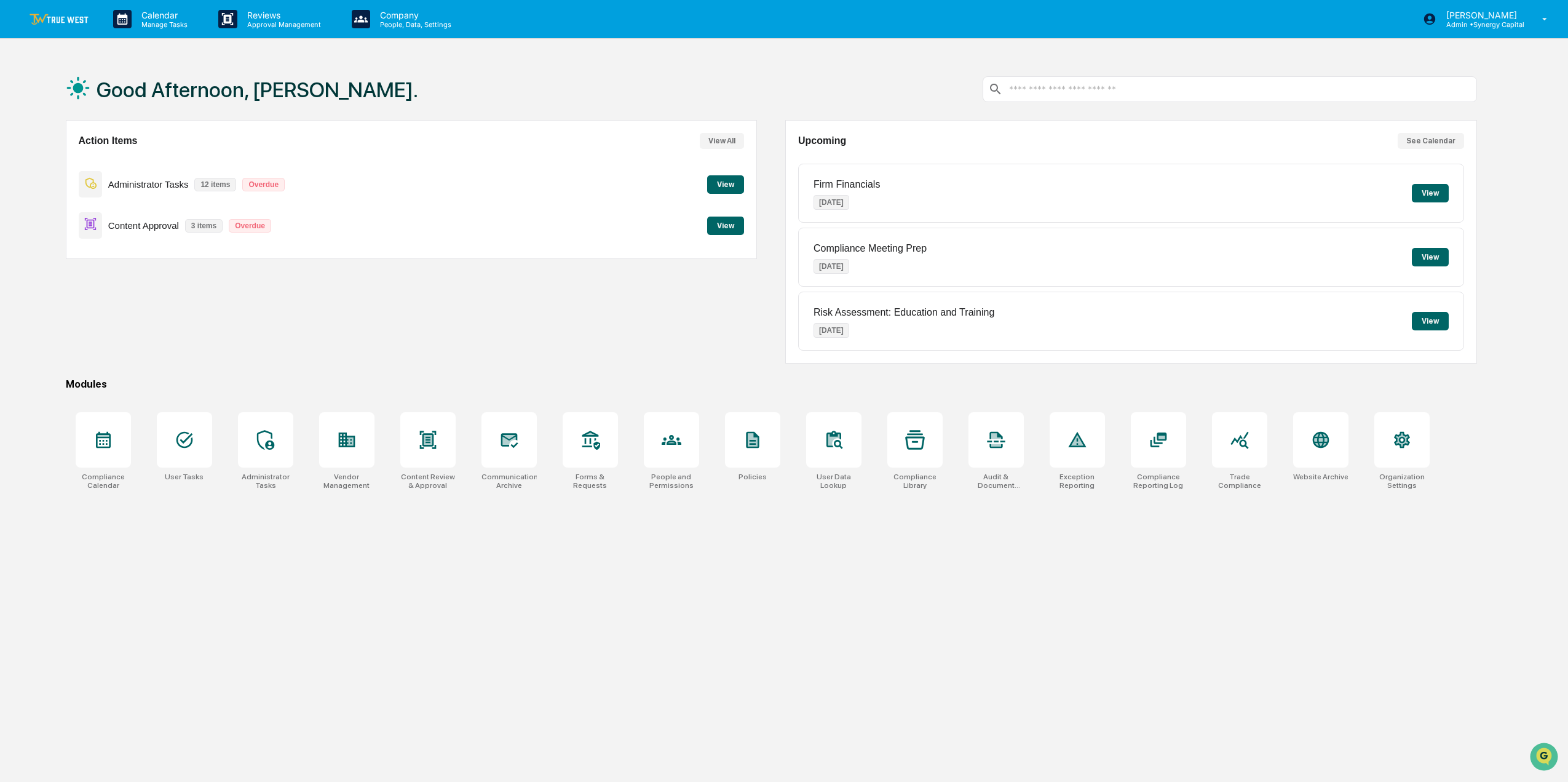
click at [738, 182] on button "View" at bounding box center [726, 184] width 37 height 18
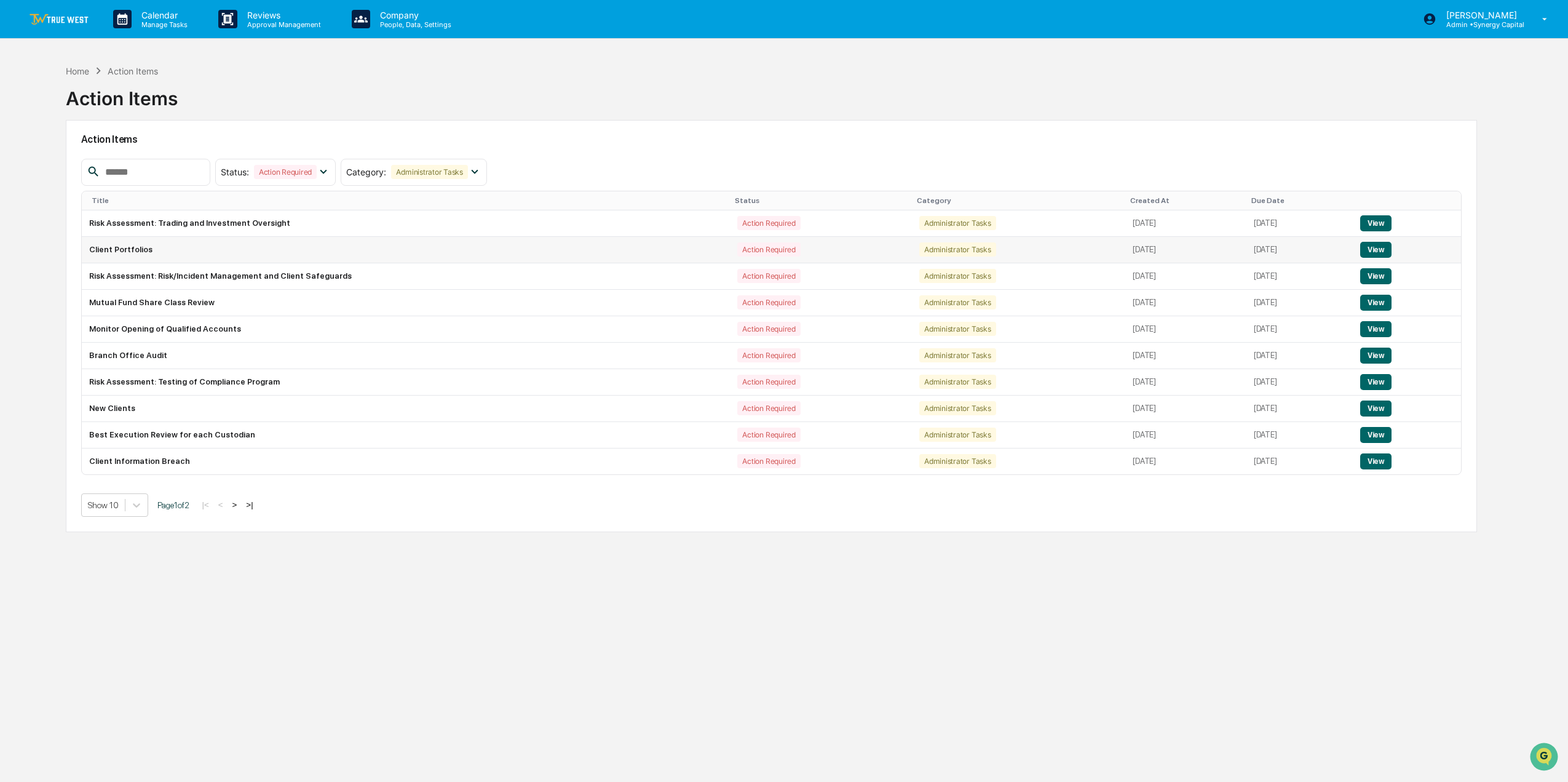
click at [1378, 255] on button "View" at bounding box center [1376, 250] width 31 height 16
